Goal: Navigation & Orientation: Find specific page/section

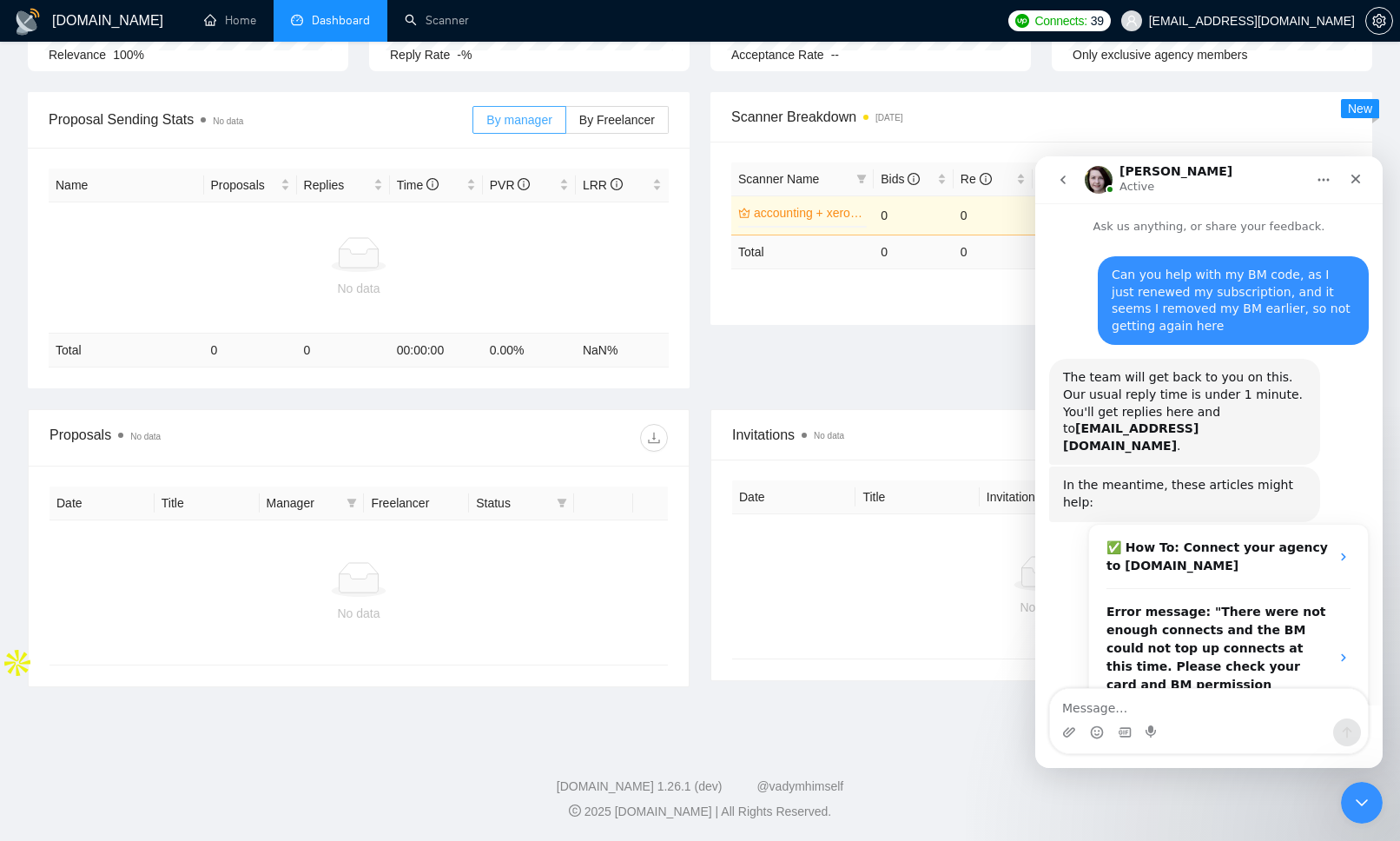
scroll to position [1010, 0]
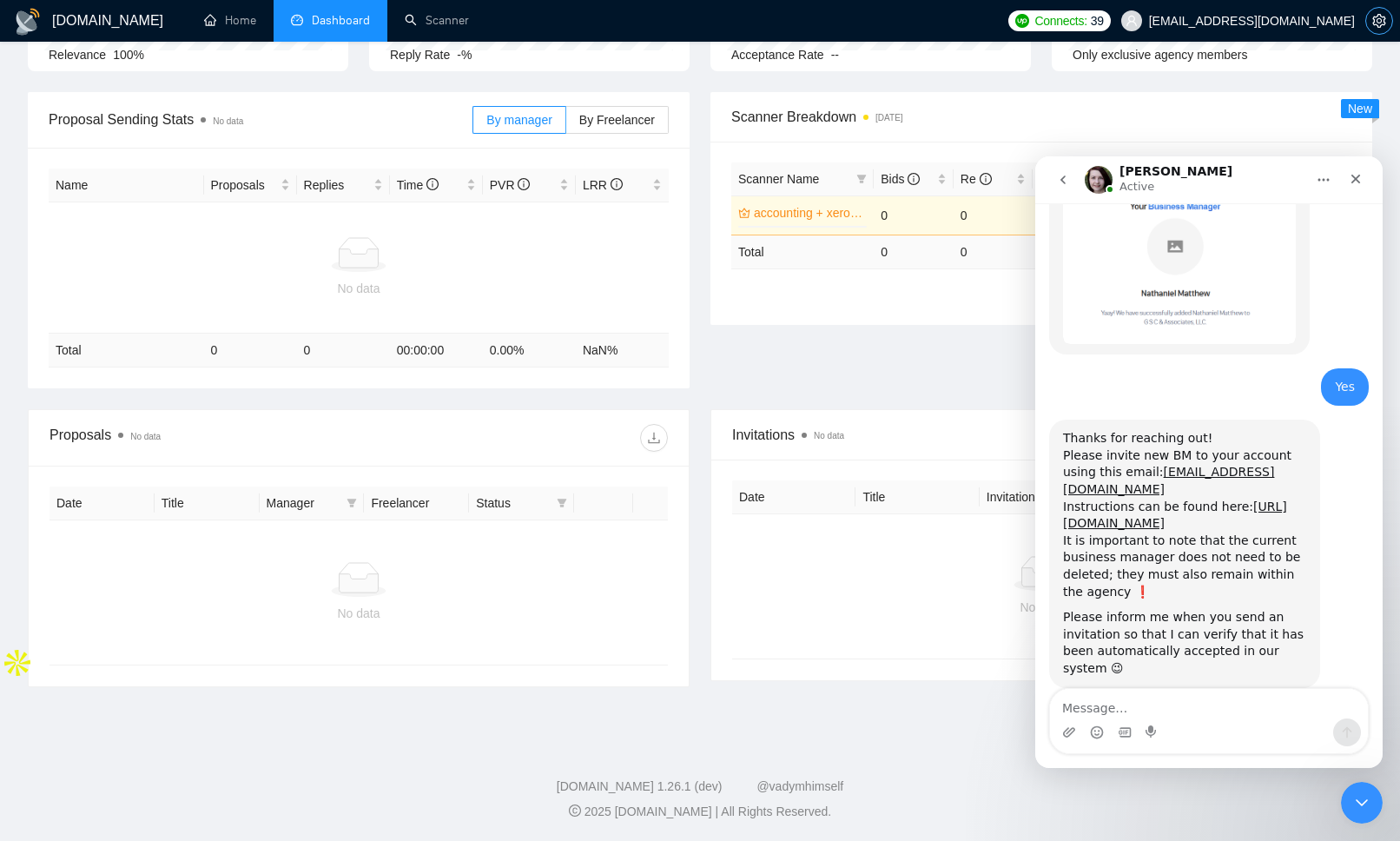
click at [1382, 17] on icon "setting" at bounding box center [1379, 21] width 13 height 14
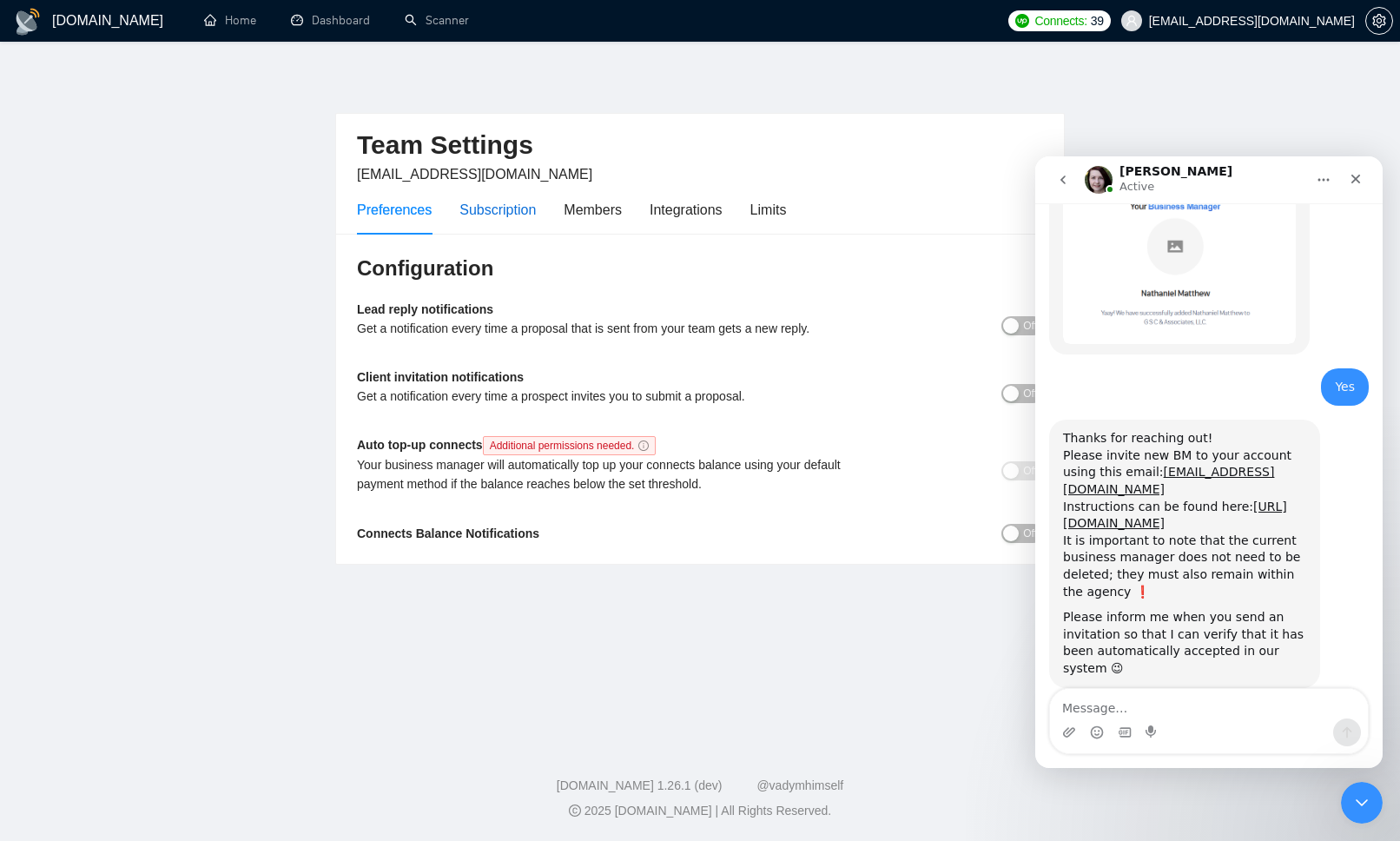
click at [509, 212] on div "Subscription" at bounding box center [497, 210] width 76 height 22
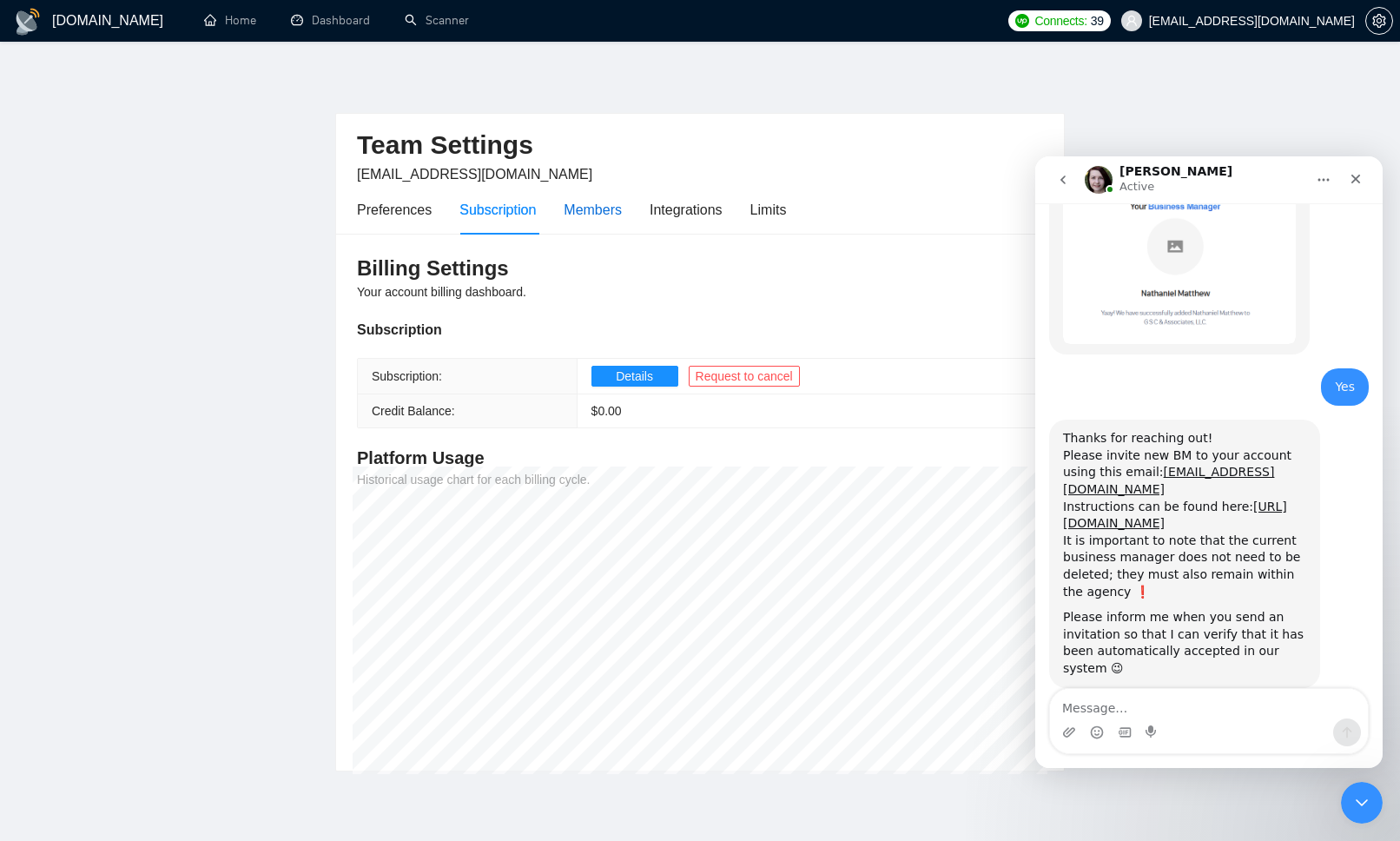
click at [594, 204] on div "Members" at bounding box center [593, 210] width 59 height 22
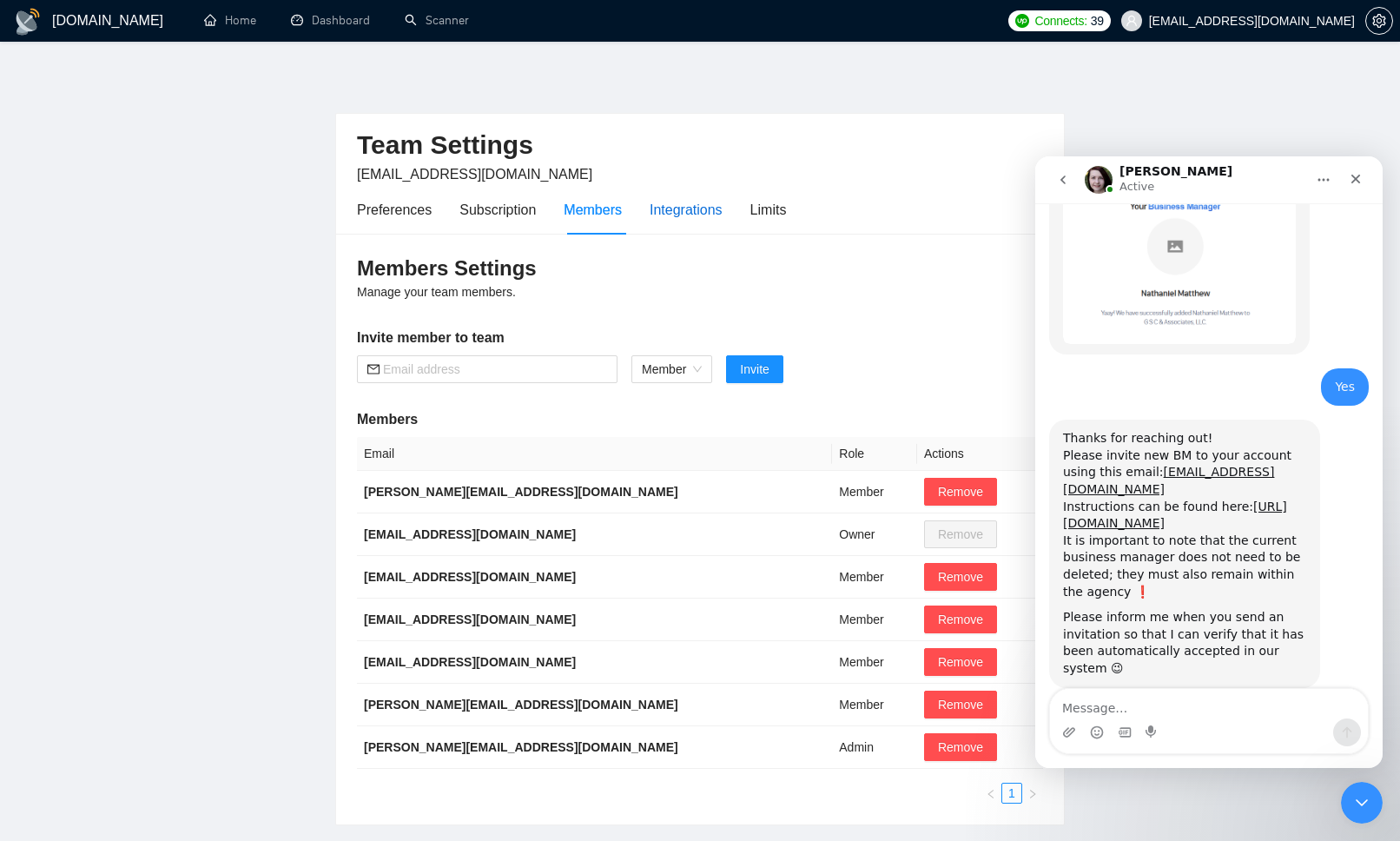
click at [680, 212] on div "Integrations" at bounding box center [687, 210] width 73 height 22
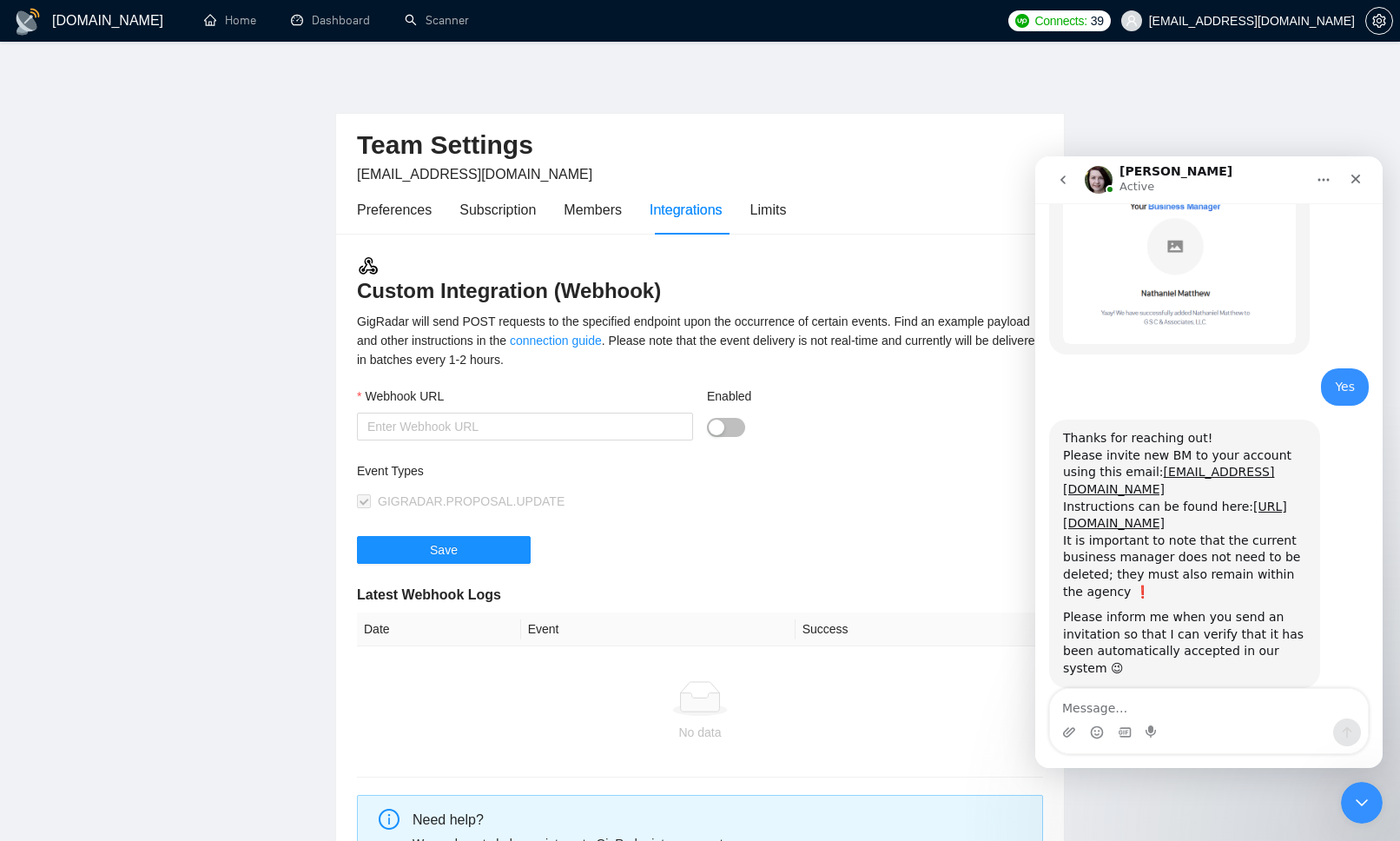
click at [627, 211] on div "Preferences Subscription Members Integrations Limits" at bounding box center [572, 210] width 429 height 50
click at [613, 211] on div "Members" at bounding box center [593, 210] width 59 height 22
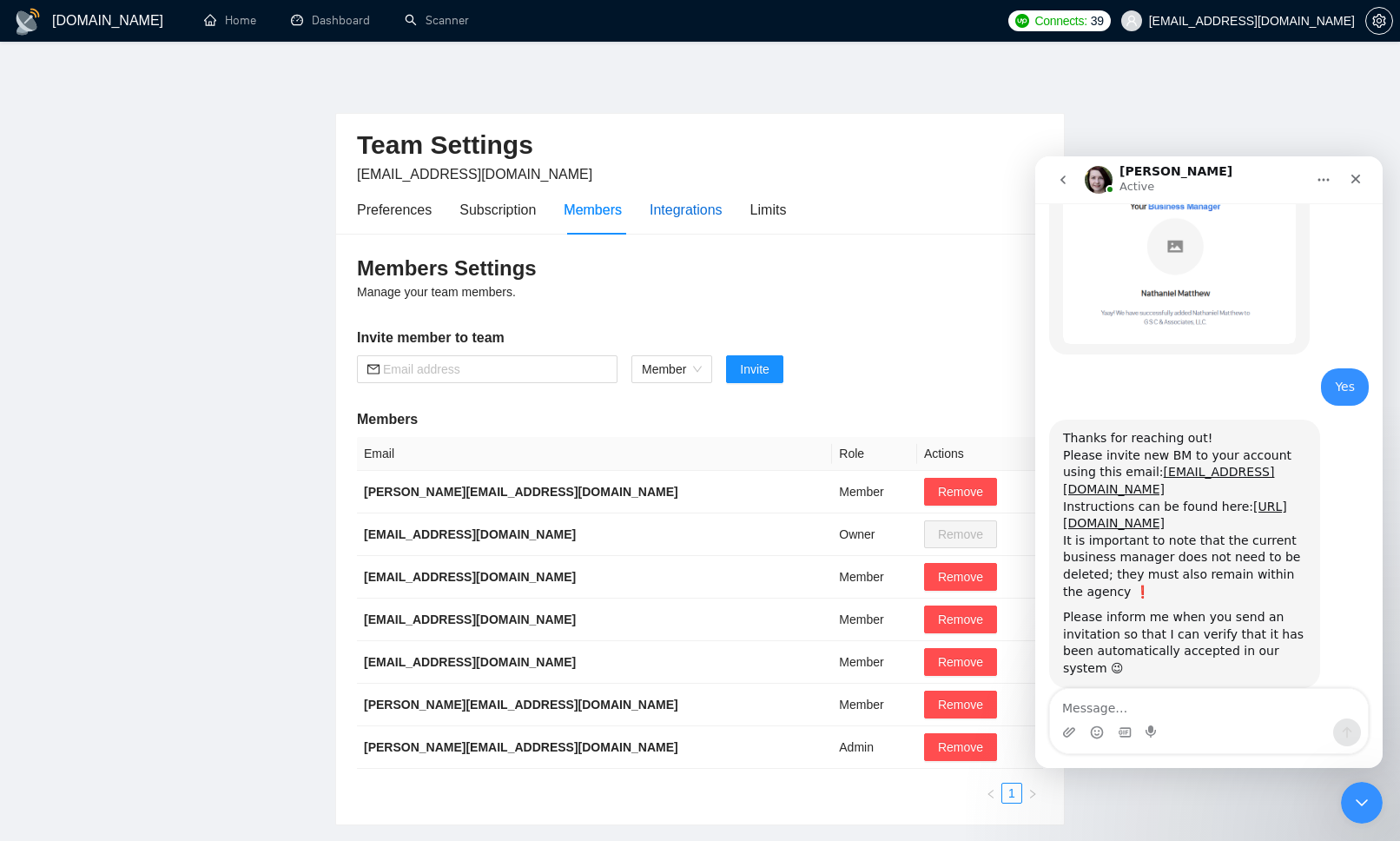
click at [690, 212] on div "Integrations" at bounding box center [687, 210] width 73 height 22
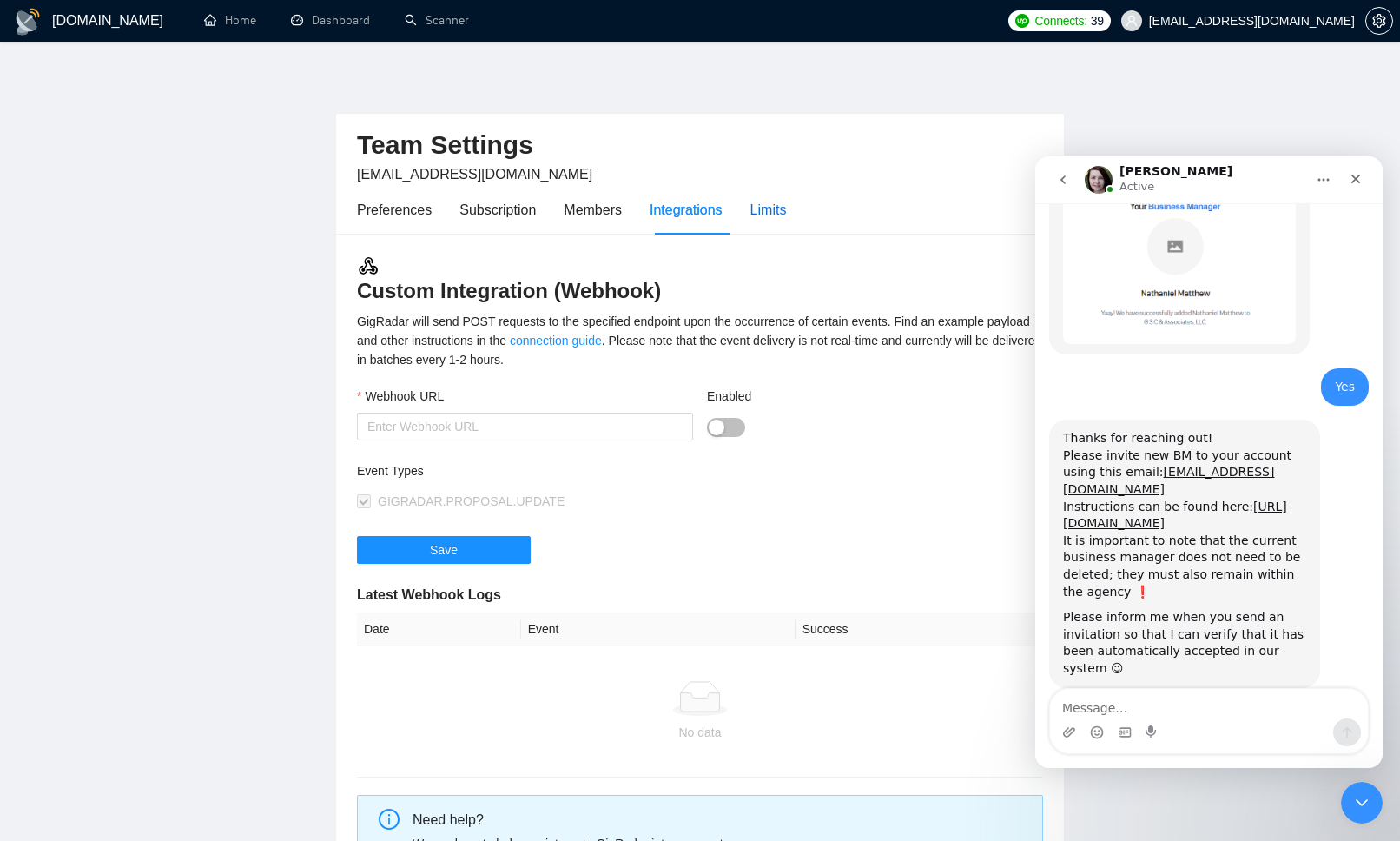
click at [783, 216] on div "Limits" at bounding box center [769, 210] width 37 height 22
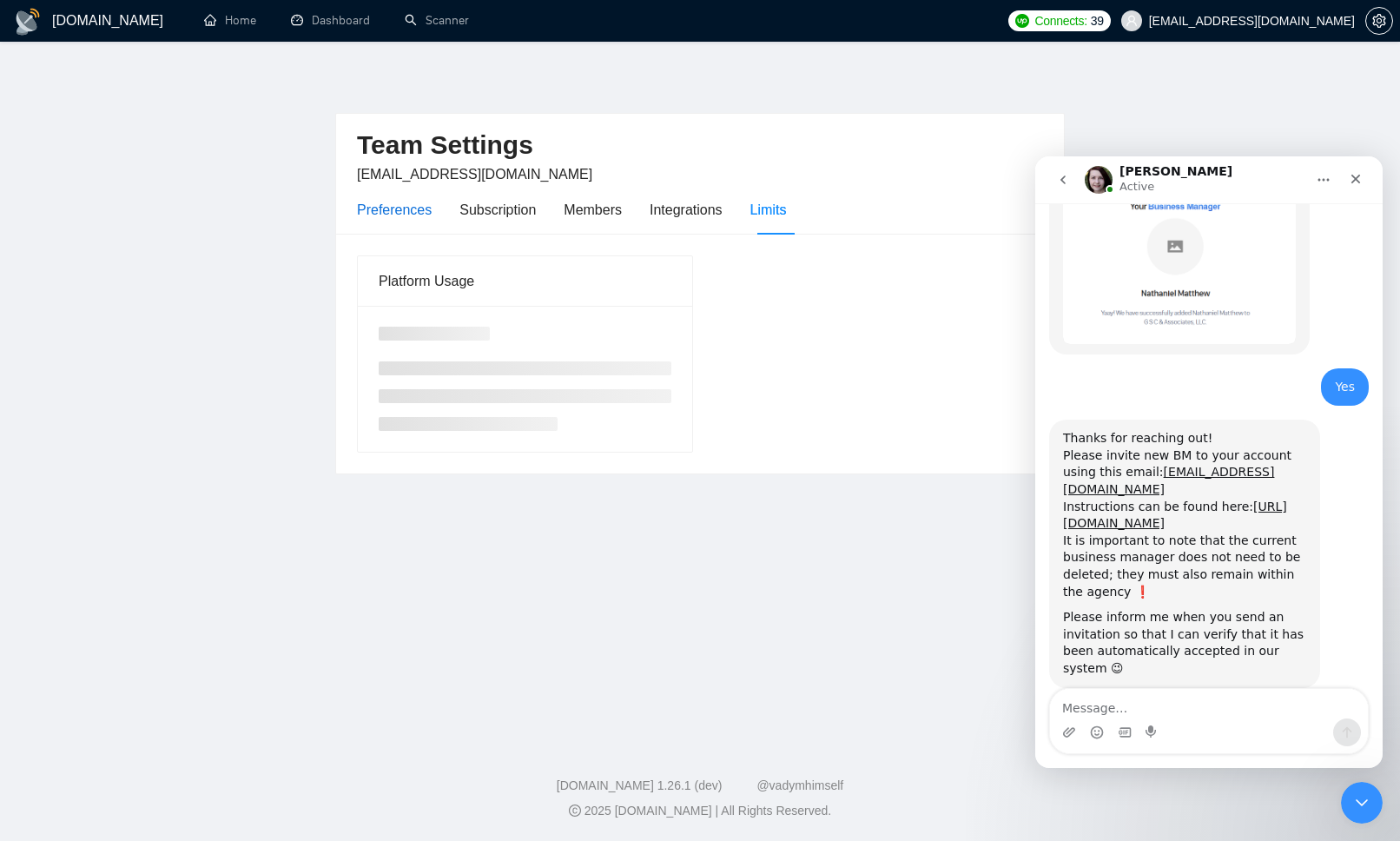
click at [399, 204] on div "Preferences" at bounding box center [394, 210] width 74 height 22
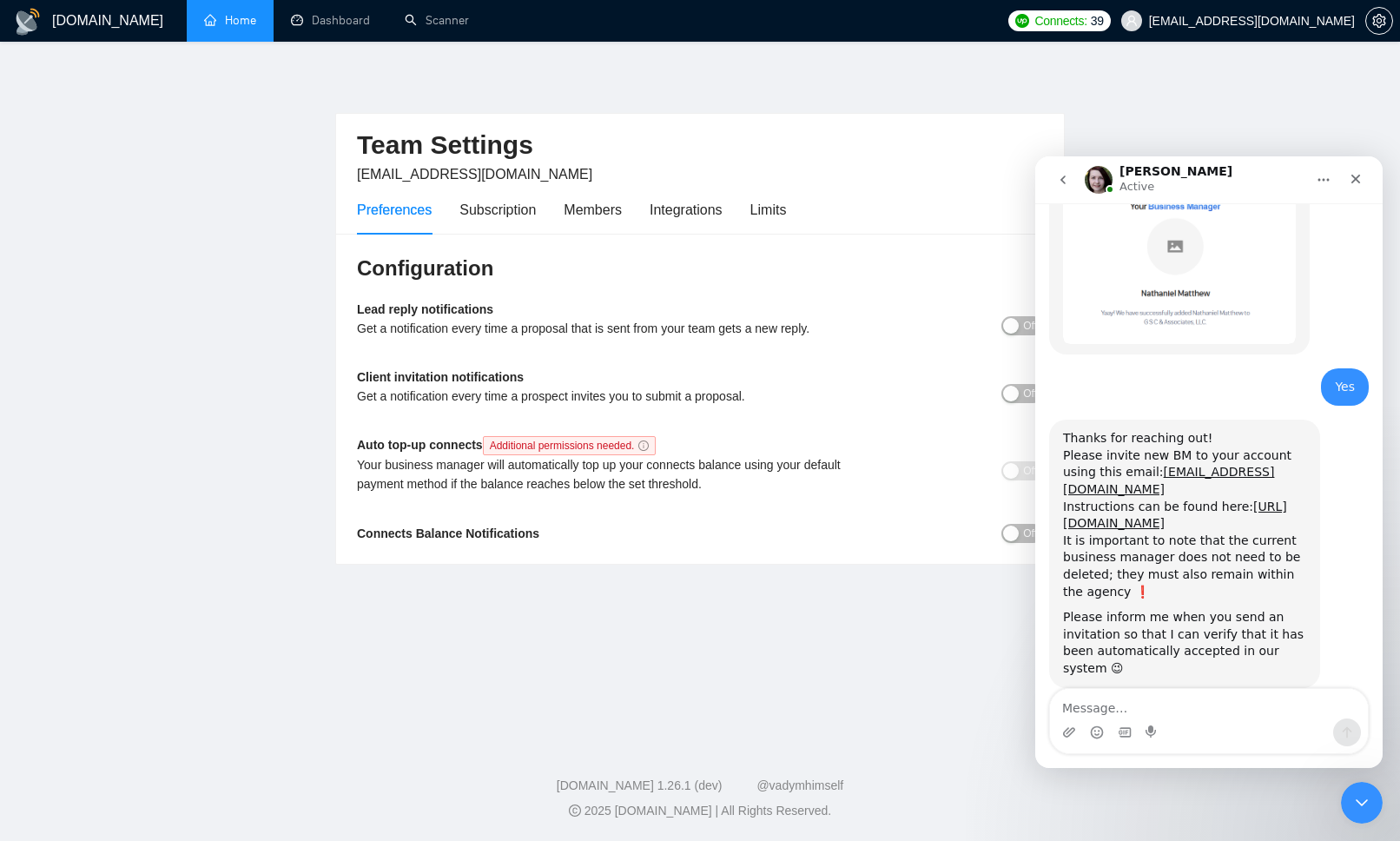
click at [226, 22] on link "Home" at bounding box center [231, 20] width 52 height 15
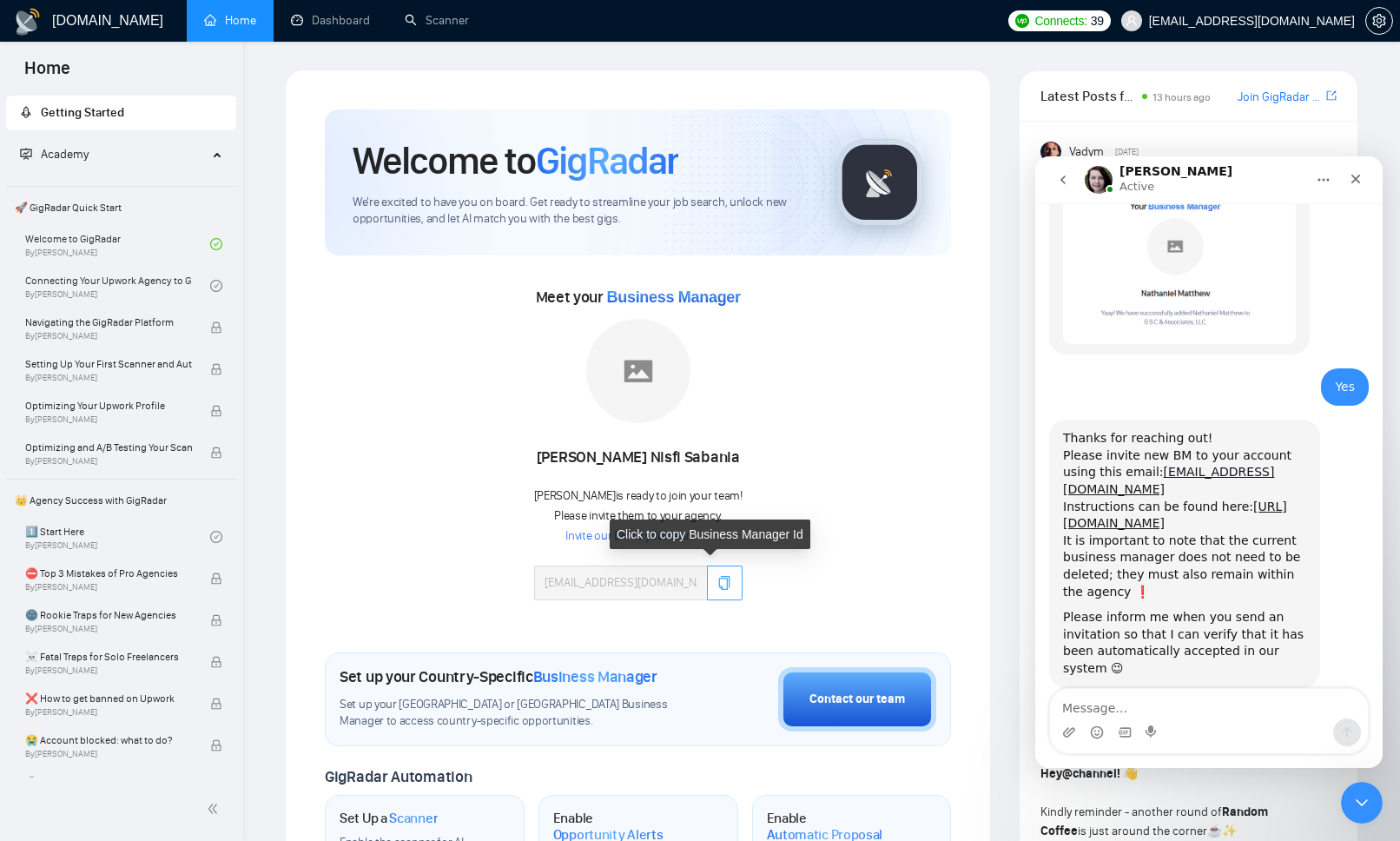
click at [719, 580] on icon "copy" at bounding box center [724, 583] width 11 height 14
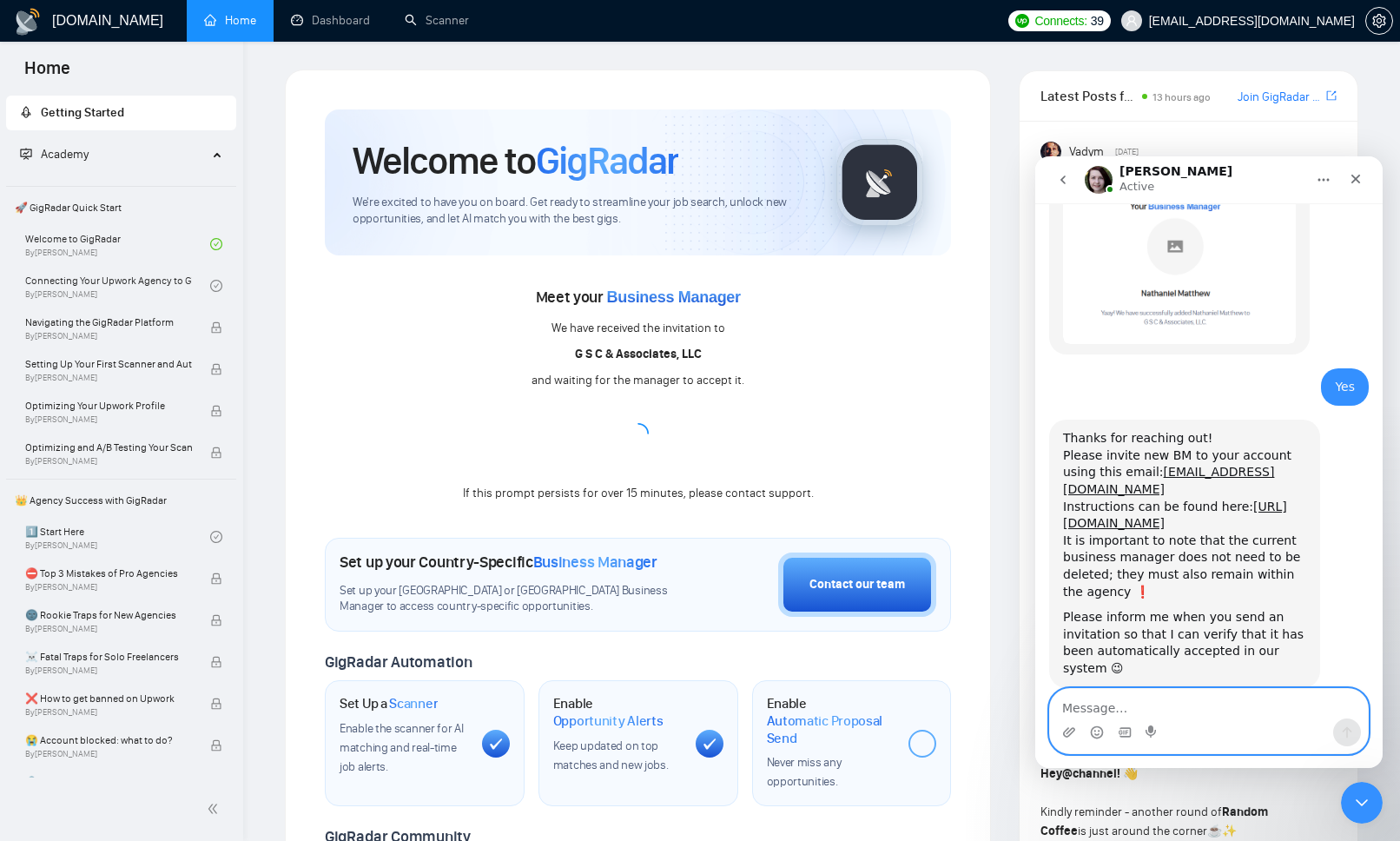
click at [1098, 698] on textarea "Message…" at bounding box center [1209, 704] width 318 height 30
type textarea "sent"
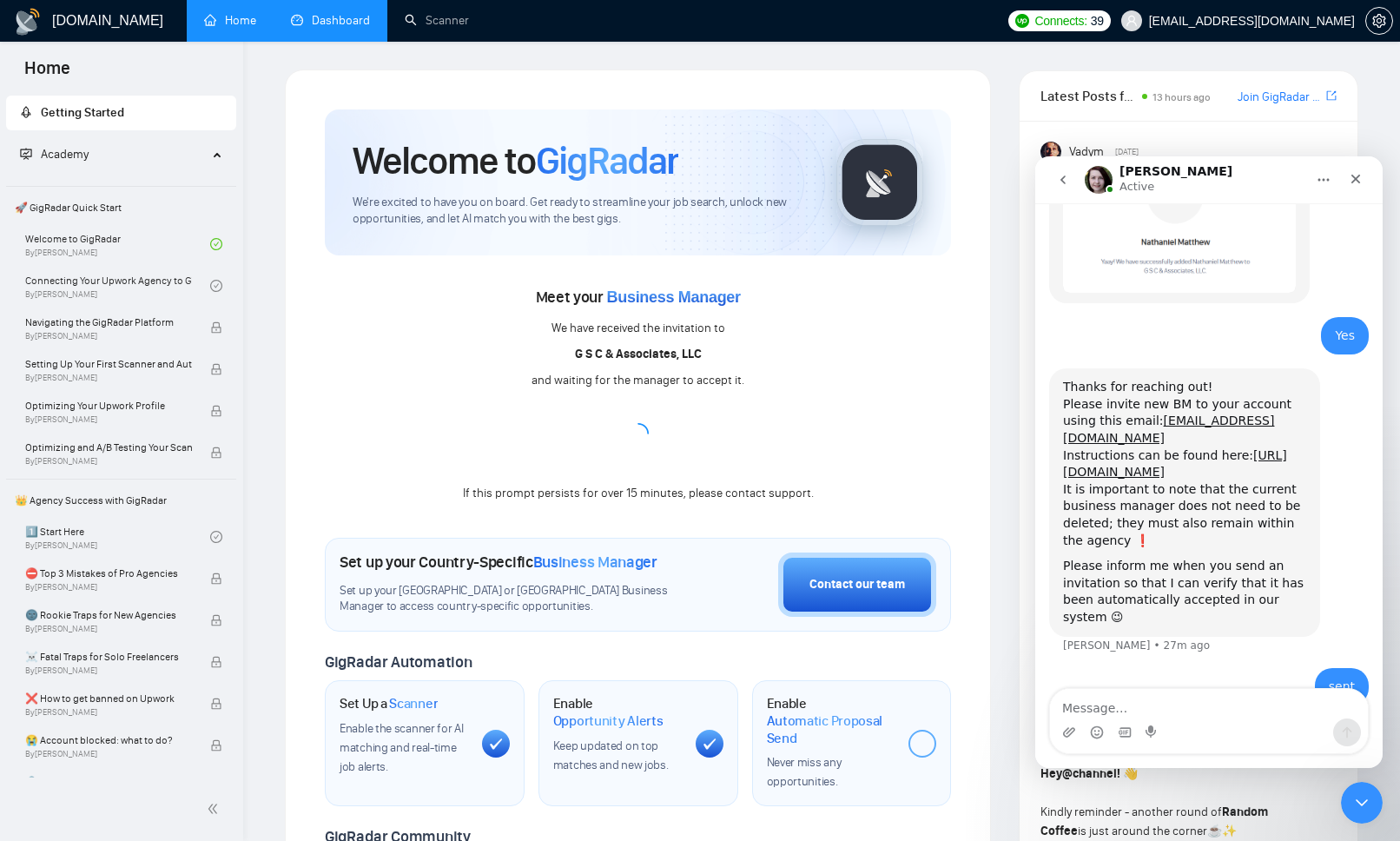
click at [321, 13] on link "Dashboard" at bounding box center [330, 20] width 79 height 15
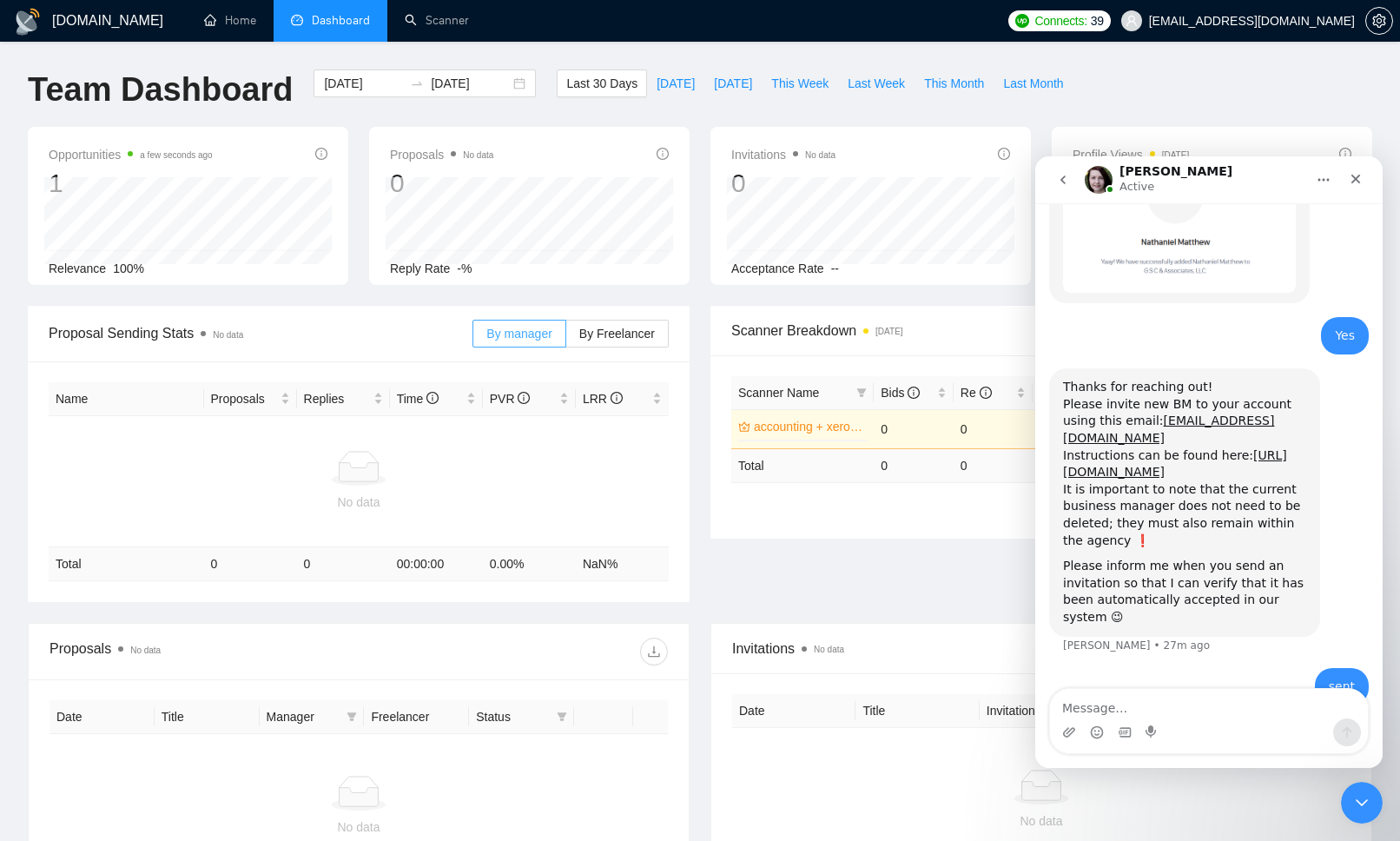
click at [496, 324] on label "By manager" at bounding box center [519, 334] width 93 height 28
click at [474, 338] on input "By manager" at bounding box center [474, 338] width 0 height 0
click at [589, 336] on span "By Freelancer" at bounding box center [617, 334] width 75 height 14
click at [566, 338] on input "By Freelancer" at bounding box center [566, 338] width 0 height 0
click at [536, 341] on label "By manager" at bounding box center [519, 334] width 93 height 28
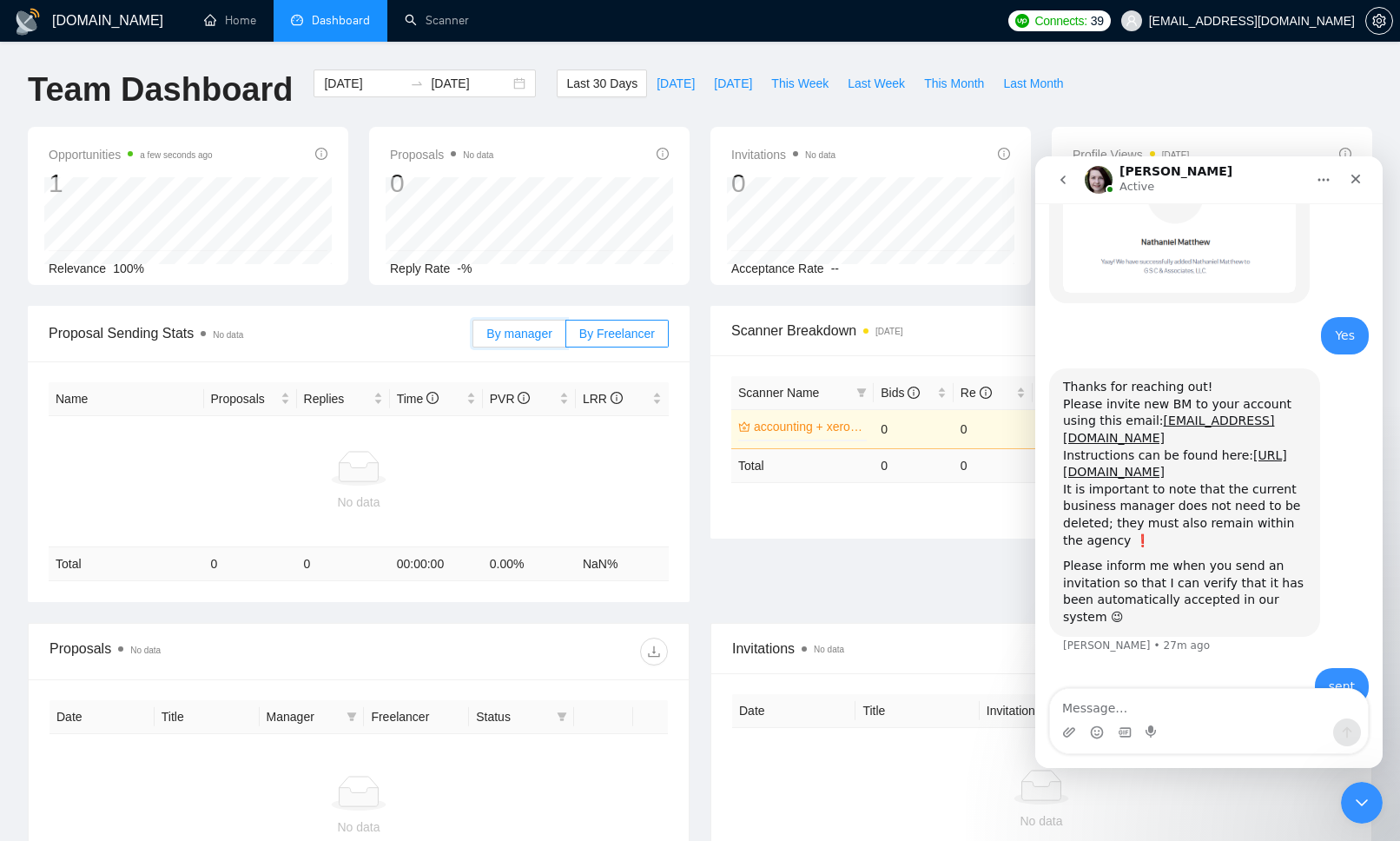
click at [474, 338] on input "By manager" at bounding box center [474, 338] width 0 height 0
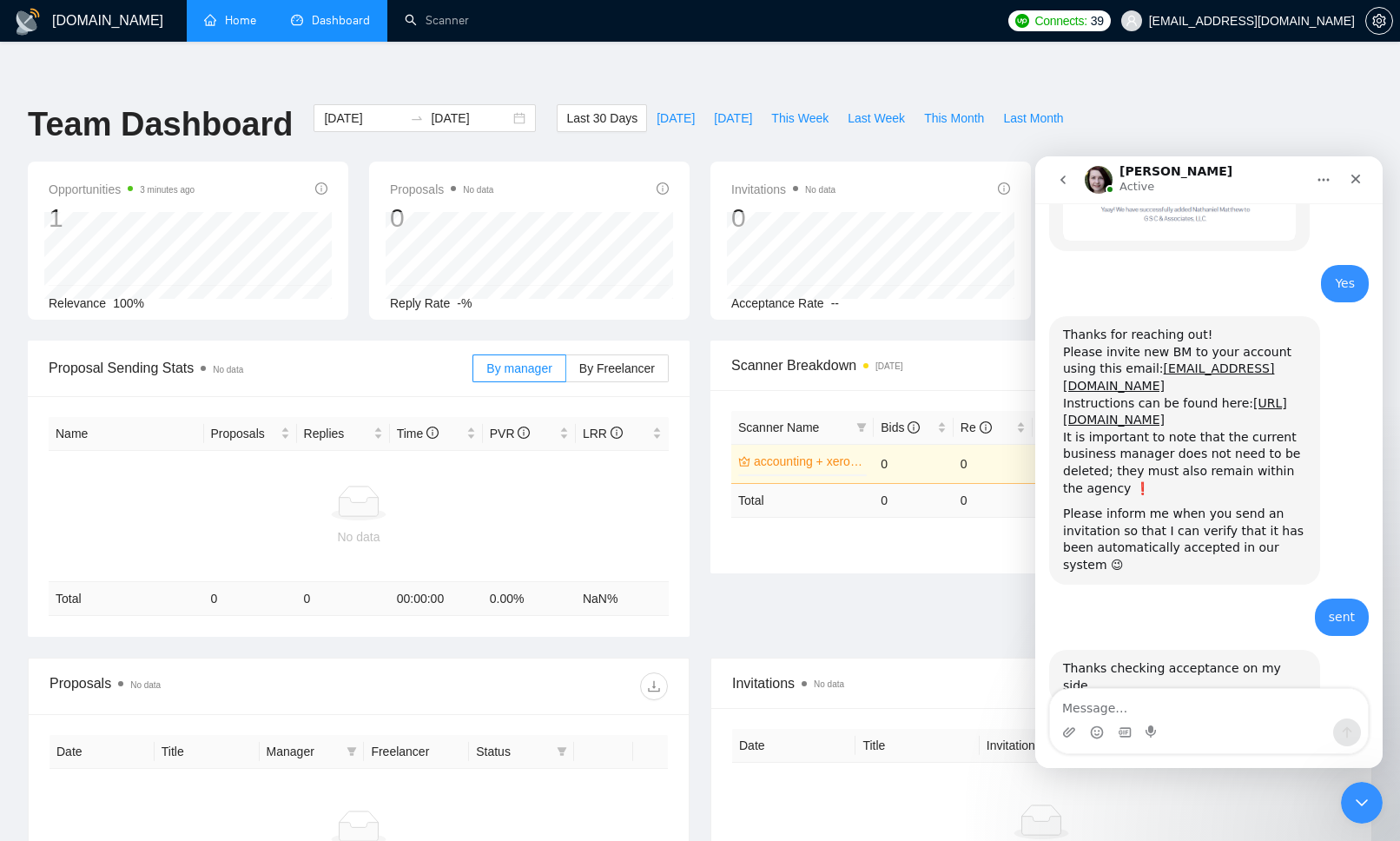
click at [231, 13] on link "Home" at bounding box center [231, 20] width 52 height 15
